Goal: Find specific page/section: Find specific page/section

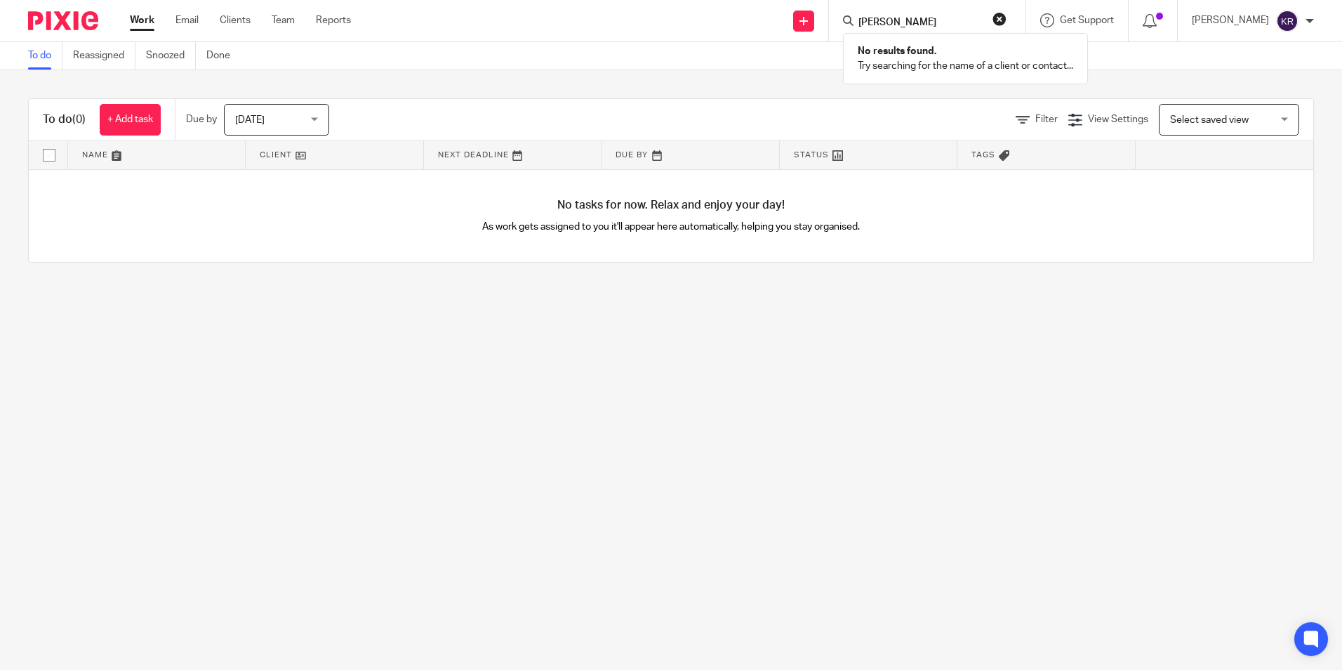
drag, startPoint x: 971, startPoint y: 21, endPoint x: 910, endPoint y: 25, distance: 61.9
click at [910, 25] on input "steve leww" at bounding box center [920, 23] width 126 height 13
type input "stephen lew"
click at [978, 72] on link at bounding box center [1009, 60] width 310 height 32
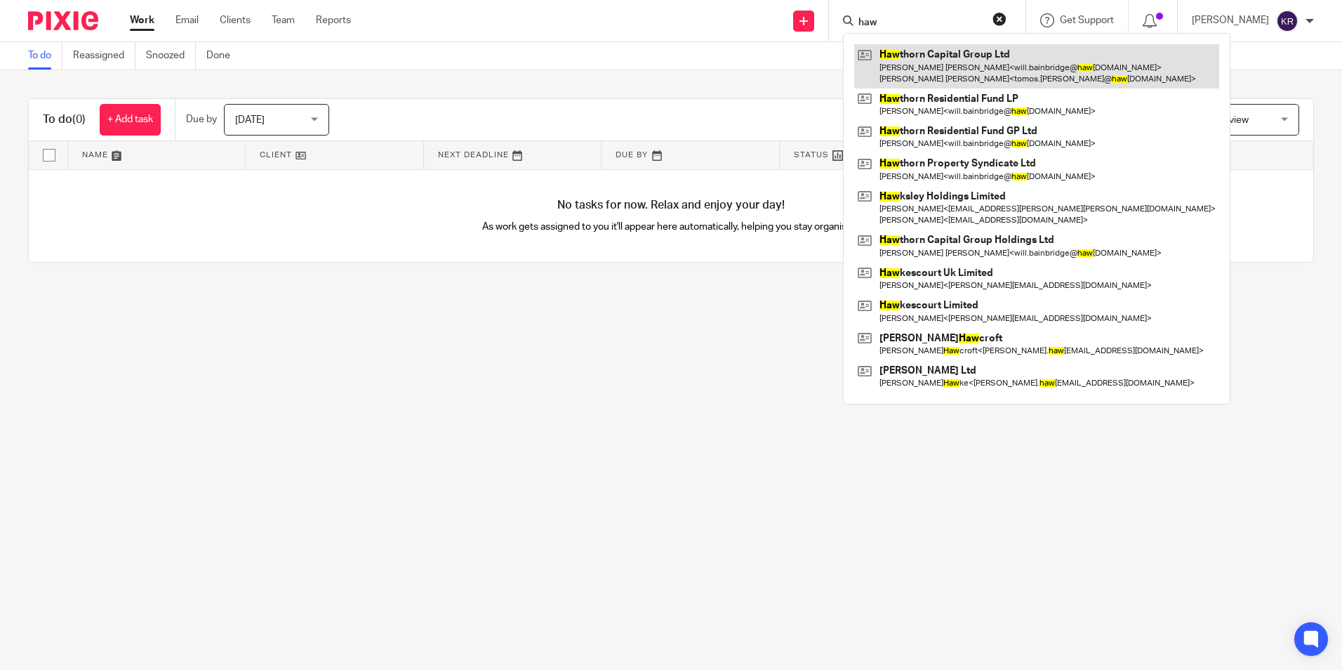
type input "haw"
click at [962, 66] on link at bounding box center [1036, 66] width 365 height 44
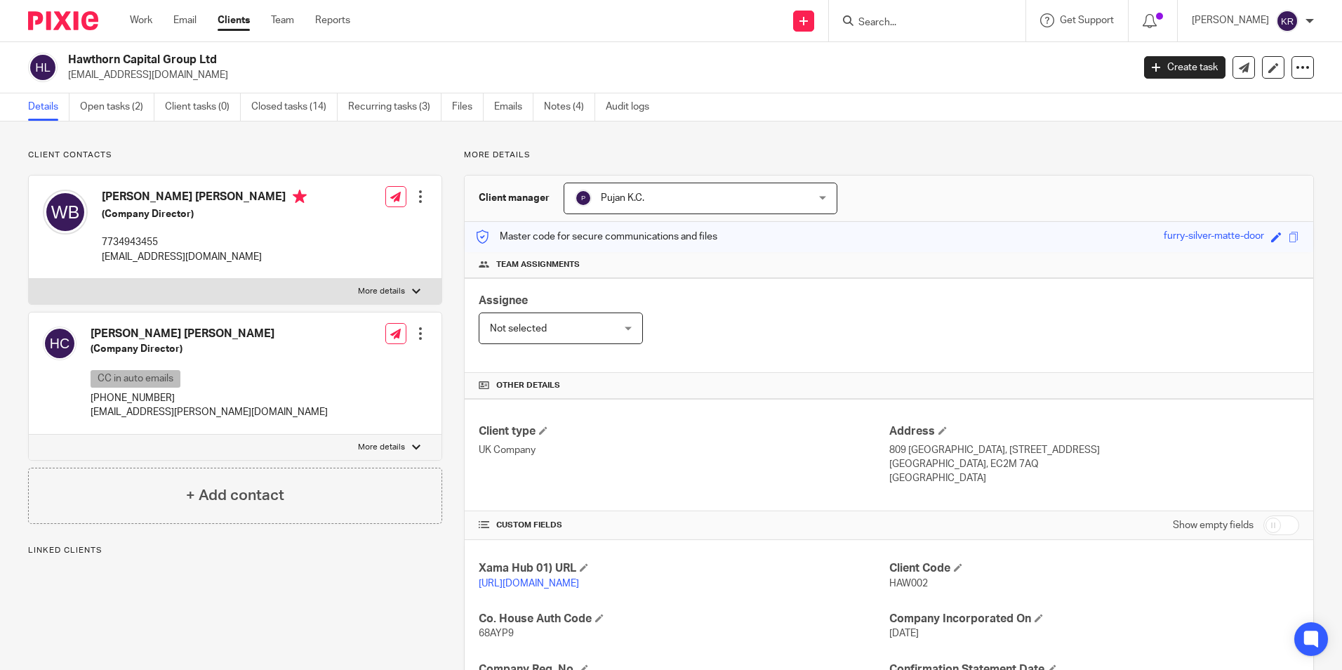
click at [983, 20] on input "Search" at bounding box center [920, 23] width 126 height 13
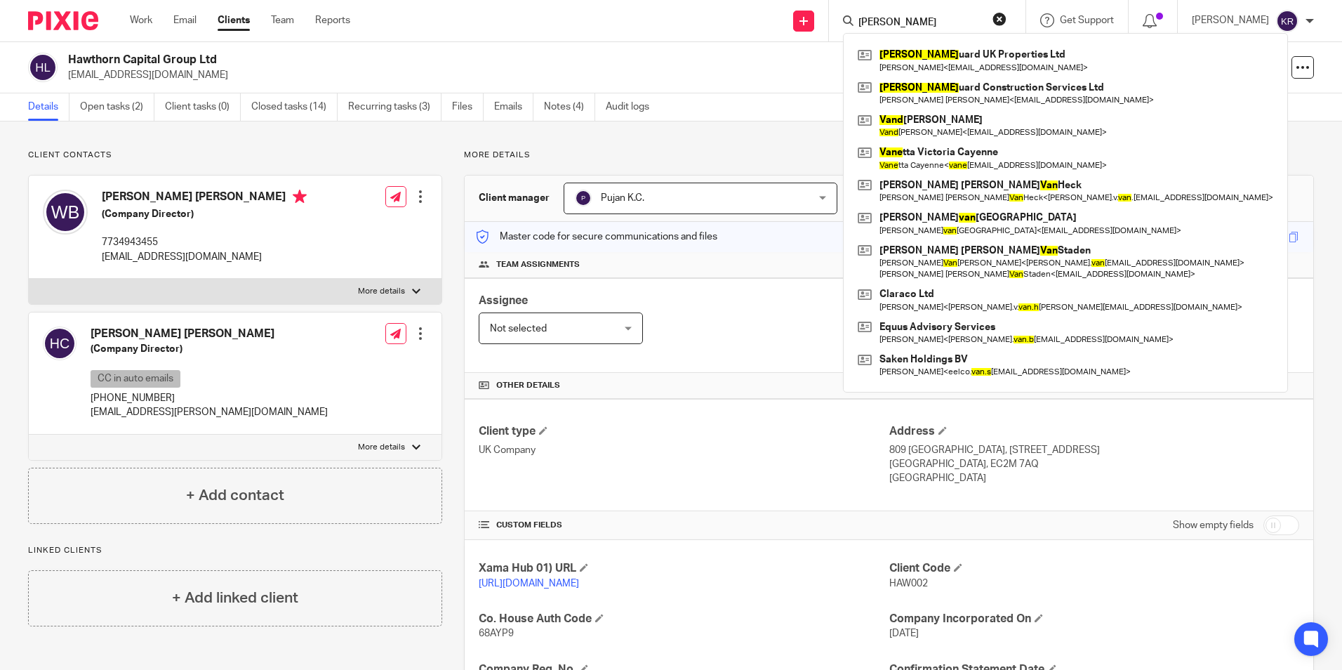
type input "vang"
drag, startPoint x: 953, startPoint y: 25, endPoint x: 1009, endPoint y: 19, distance: 56.5
click at [953, 25] on input "vang" at bounding box center [920, 23] width 126 height 13
drag, startPoint x: 1009, startPoint y: 19, endPoint x: 829, endPoint y: 22, distance: 180.4
click at [829, 22] on div "Send new email Create task Add client vang Vang uard UK Properties Ltd Damein D…" at bounding box center [856, 20] width 971 height 41
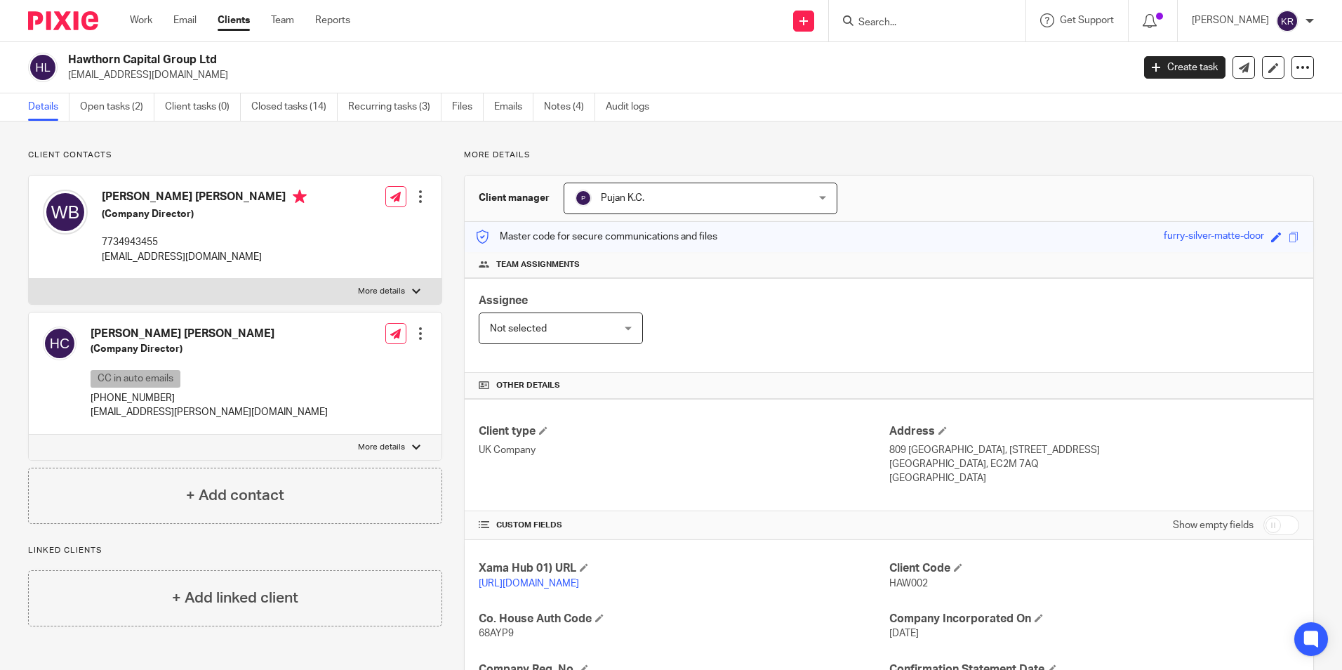
click at [964, 18] on input "Search" at bounding box center [920, 23] width 126 height 13
paste input "Vanguard Construction Services Ltd"
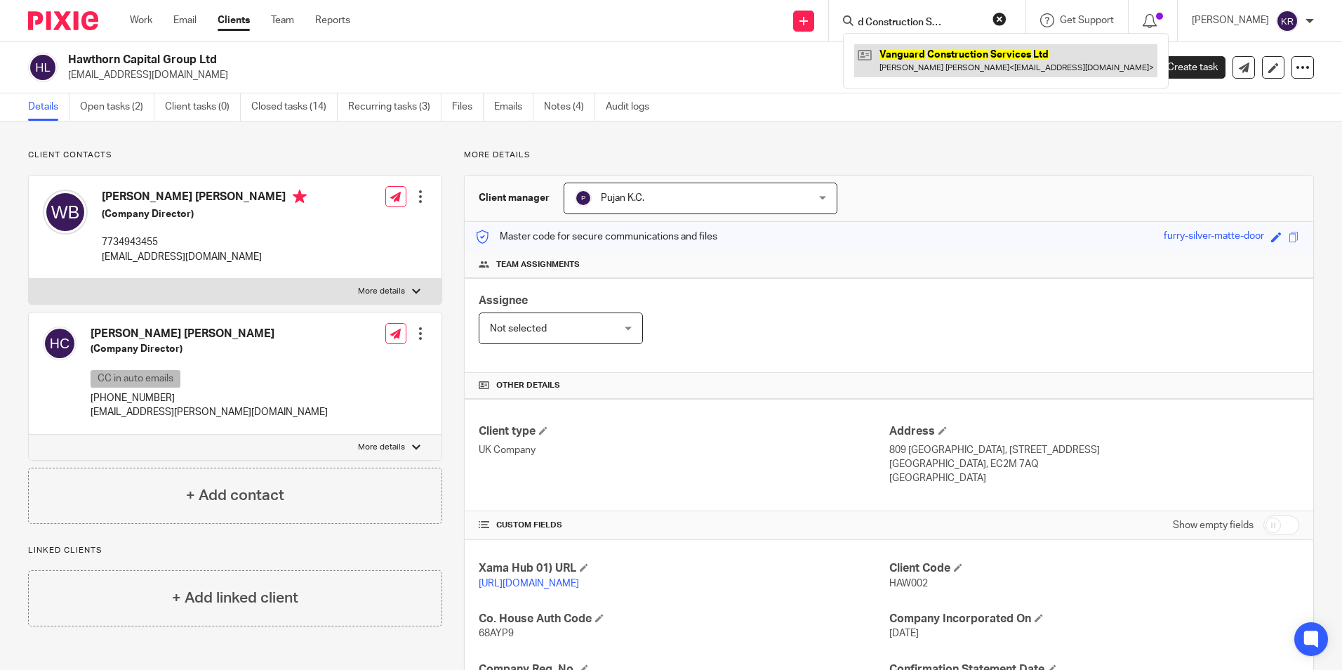
type input "Vanguard Construction Services Ltd"
click at [1017, 55] on link at bounding box center [1005, 60] width 303 height 32
